Goal: Information Seeking & Learning: Learn about a topic

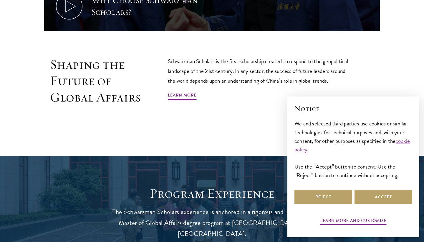
scroll to position [364, 0]
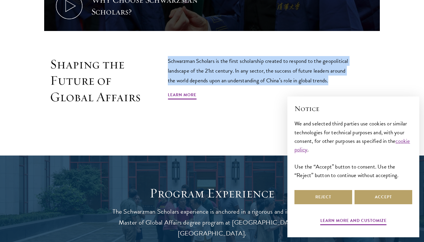
drag, startPoint x: 169, startPoint y: 62, endPoint x: 337, endPoint y: 83, distance: 170.2
click at [337, 83] on p "Schwarzman Scholars is the first scholarship created to respond to the geopolit…" at bounding box center [261, 70] width 186 height 29
click at [190, 99] on link "Learn More" at bounding box center [182, 95] width 29 height 9
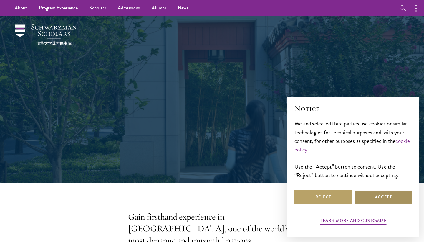
click at [369, 194] on button "Accept" at bounding box center [384, 197] width 58 height 14
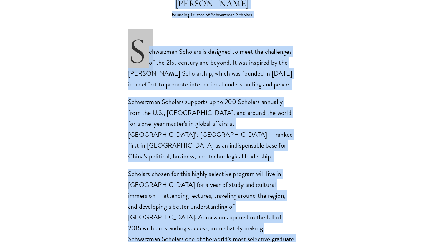
scroll to position [421, 0]
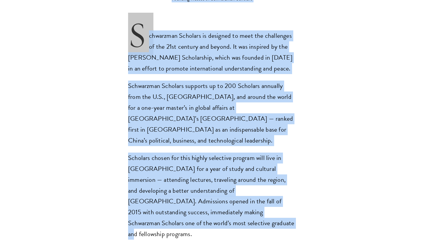
drag, startPoint x: 127, startPoint y: 91, endPoint x: 182, endPoint y: 194, distance: 116.7
click at [182, 194] on section "Opportunity in [GEOGRAPHIC_DATA] Gain firsthand experience in [GEOGRAPHIC_DATA]…" at bounding box center [212, 172] width 424 height 766
copy section "Lore ipsumdolo sitametcon ad Elits, doe te inc utlab'e dolo magnaal eni adminim…"
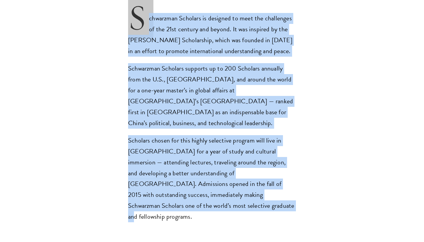
scroll to position [438, 0]
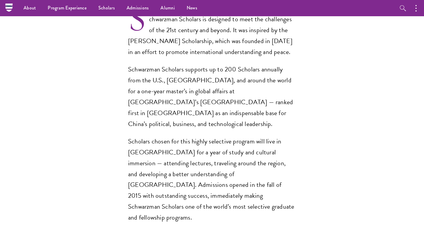
click at [195, 183] on section "Opportunity in [GEOGRAPHIC_DATA] Gain firsthand experience in [GEOGRAPHIC_DATA]…" at bounding box center [212, 156] width 424 height 766
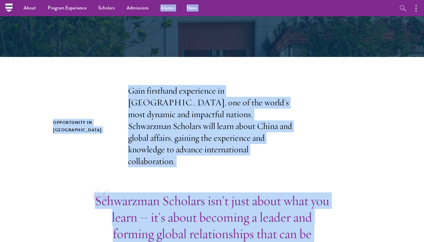
scroll to position [42, 0]
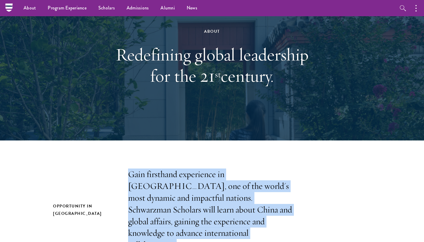
drag, startPoint x: 195, startPoint y: 183, endPoint x: 124, endPoint y: 157, distance: 75.1
copy section "Gain firsthand experience in China, one of the world's most dynamic and impactf…"
